Goal: Book appointment/travel/reservation

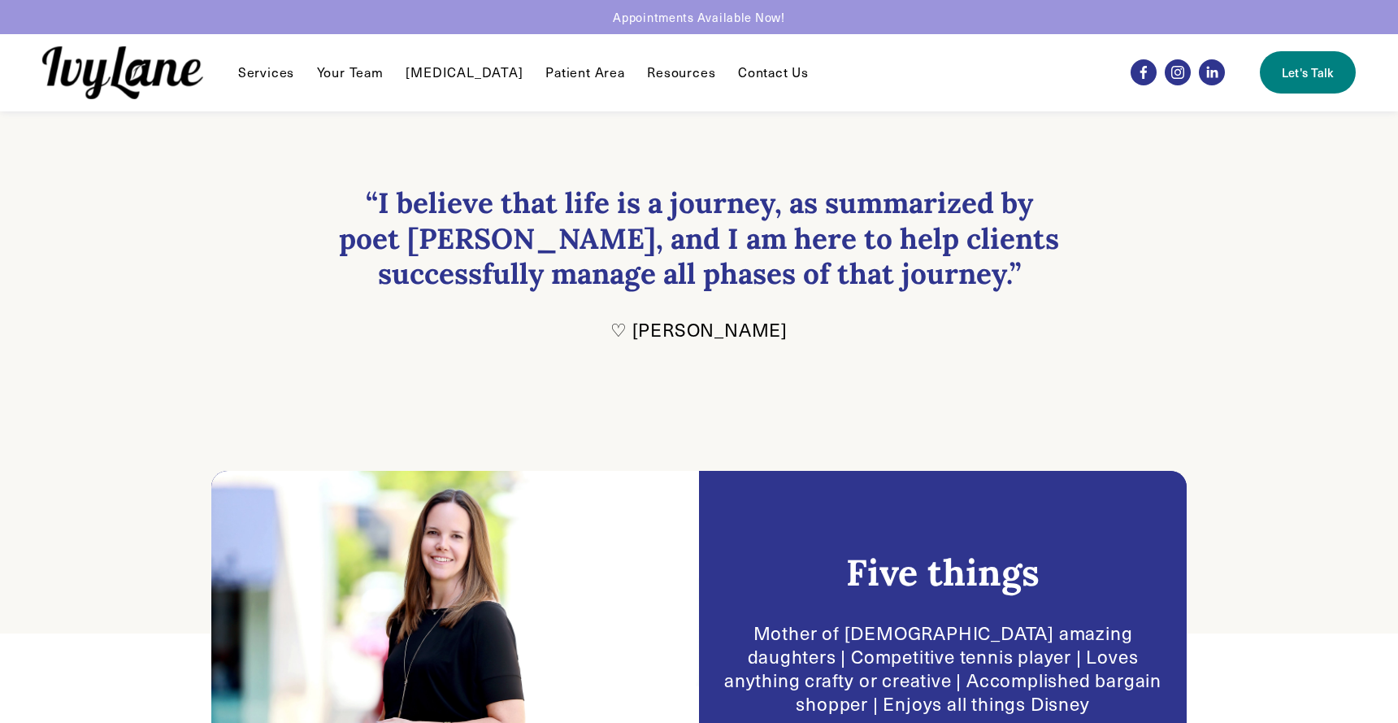
scroll to position [25, 0]
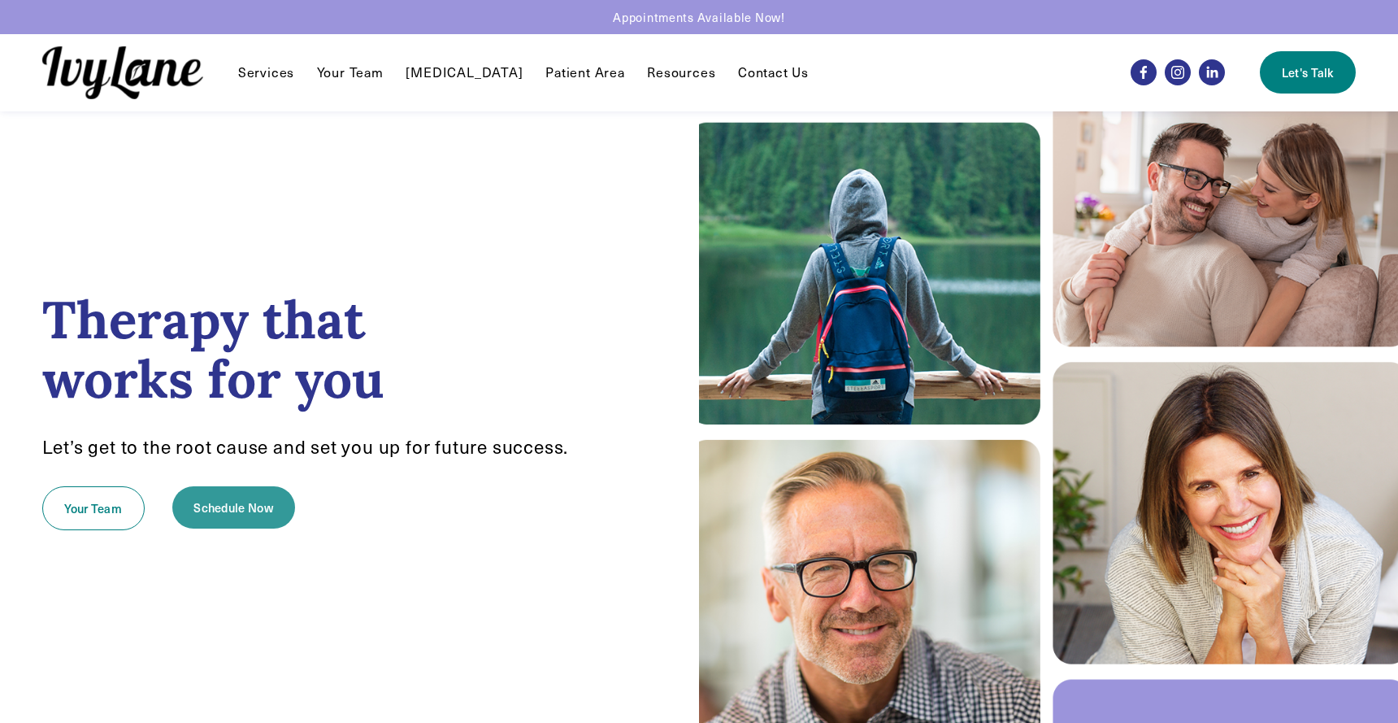
click at [250, 496] on link "Schedule Now" at bounding box center [233, 507] width 123 height 42
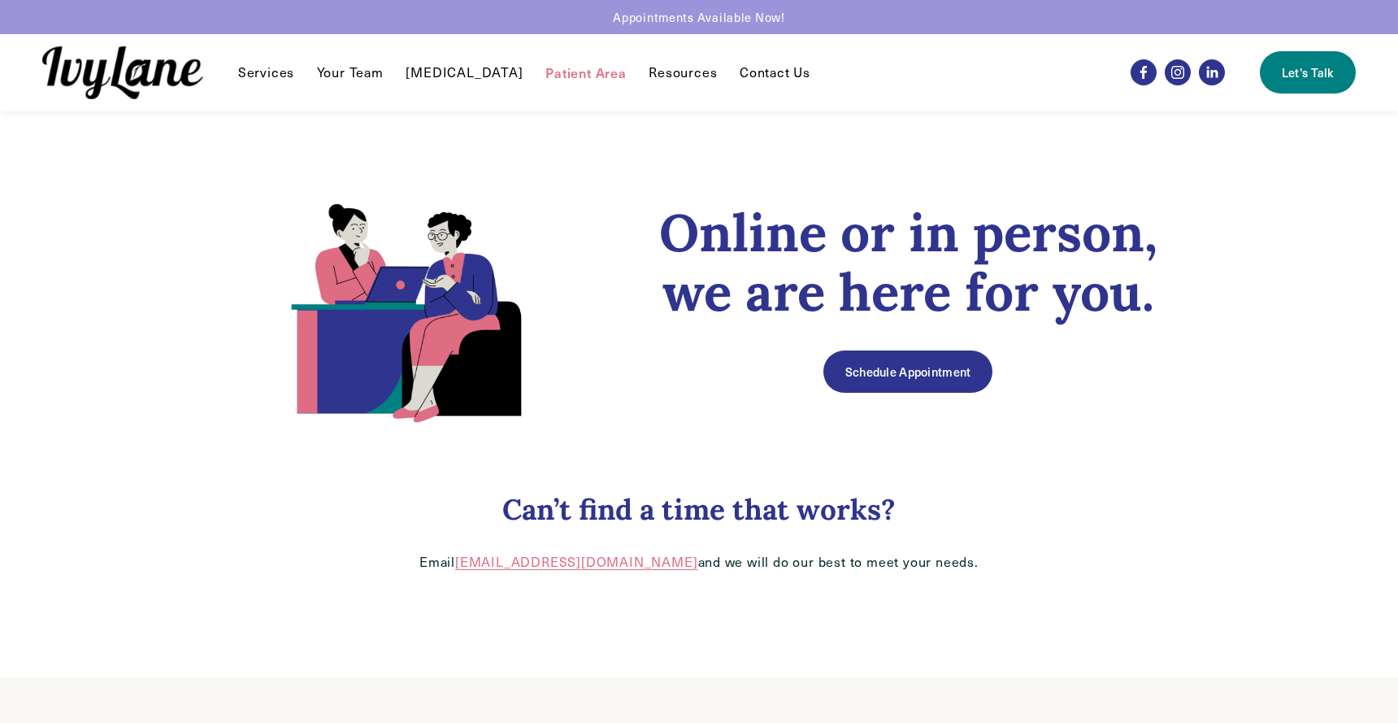
click at [845, 379] on link "Schedule Appointment" at bounding box center [907, 371] width 169 height 42
